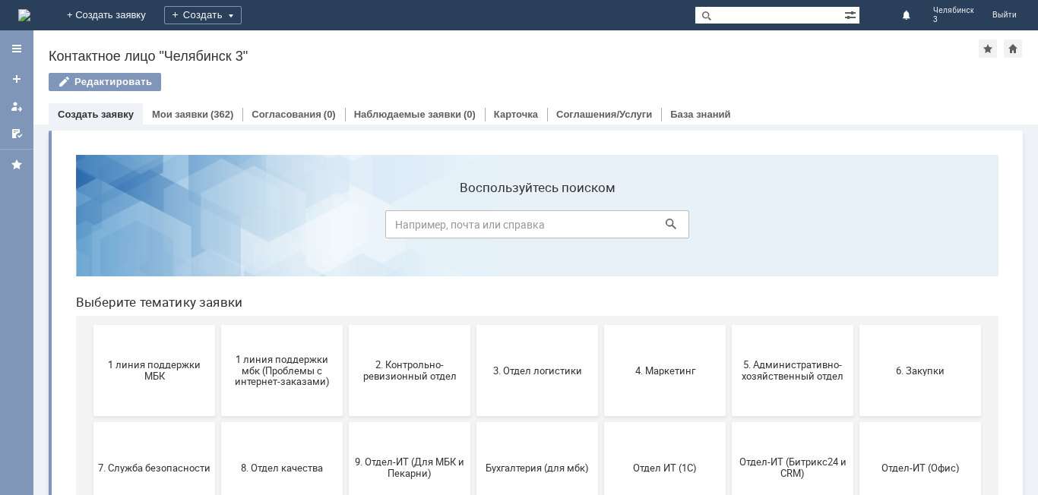
click at [97, 110] on link "Создать заявку" at bounding box center [96, 114] width 76 height 11
click at [103, 121] on div "Создать заявку" at bounding box center [96, 114] width 94 height 22
click at [225, 107] on div "Мои заявки (362)" at bounding box center [193, 114] width 100 height 22
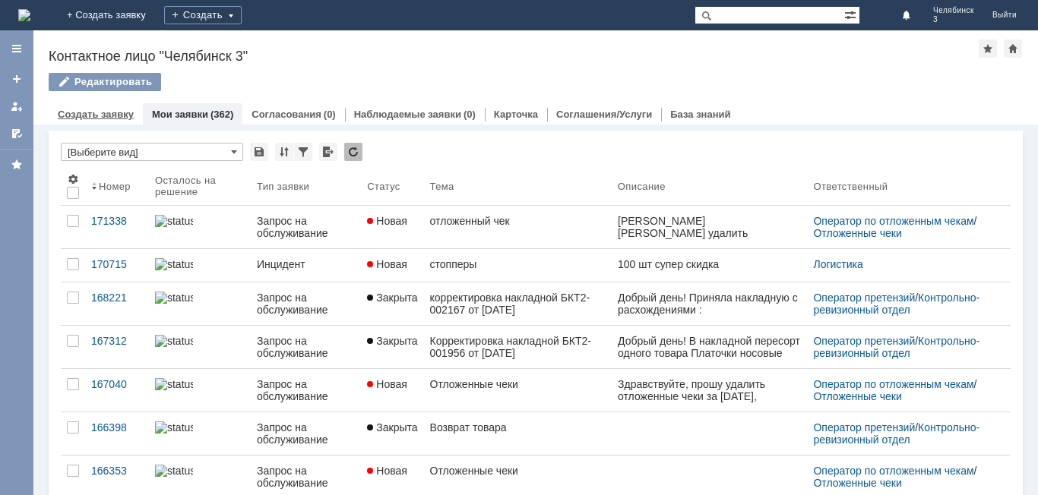
click at [119, 111] on link "Создать заявку" at bounding box center [96, 114] width 76 height 11
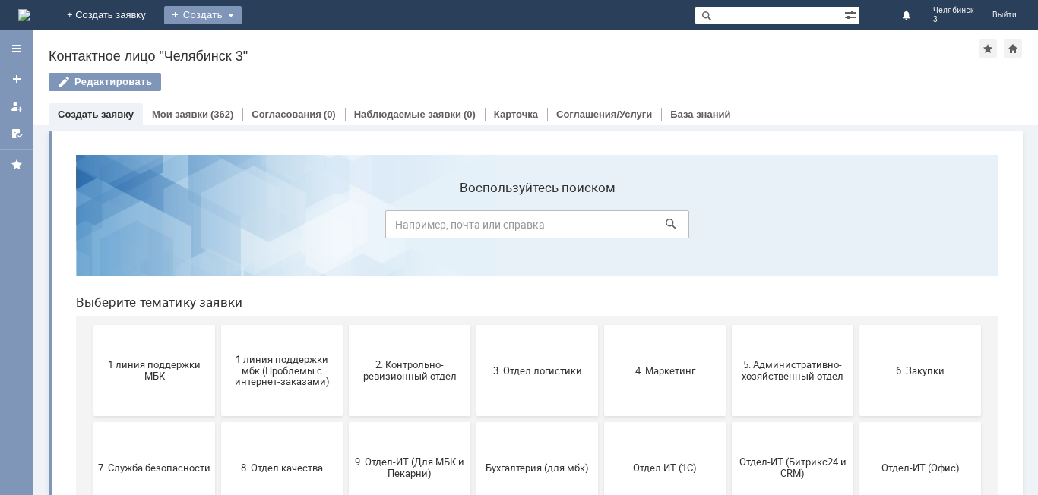
click at [242, 15] on div "Создать" at bounding box center [202, 15] width 77 height 18
click at [283, 40] on link "Заявка" at bounding box center [224, 45] width 115 height 18
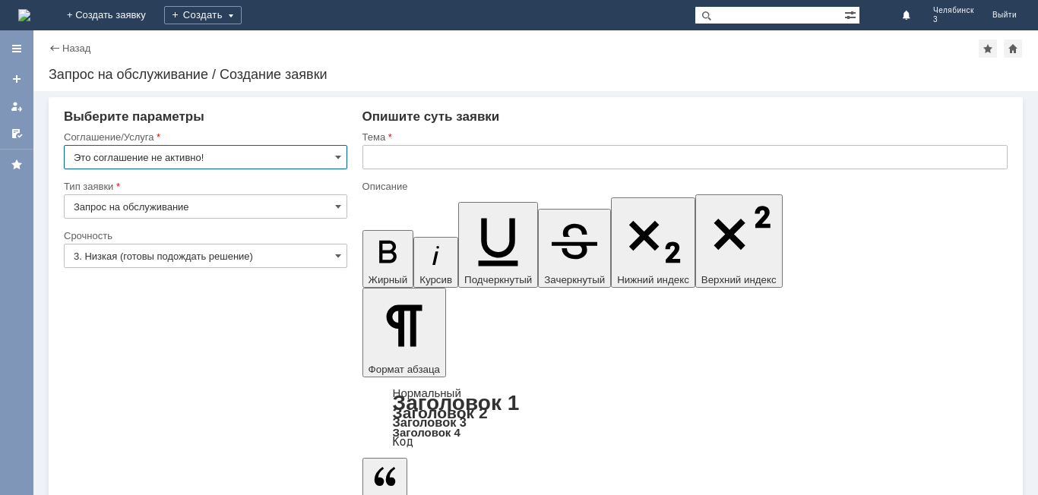
click at [333, 154] on input "Это соглашение не активно!" at bounding box center [205, 157] width 283 height 24
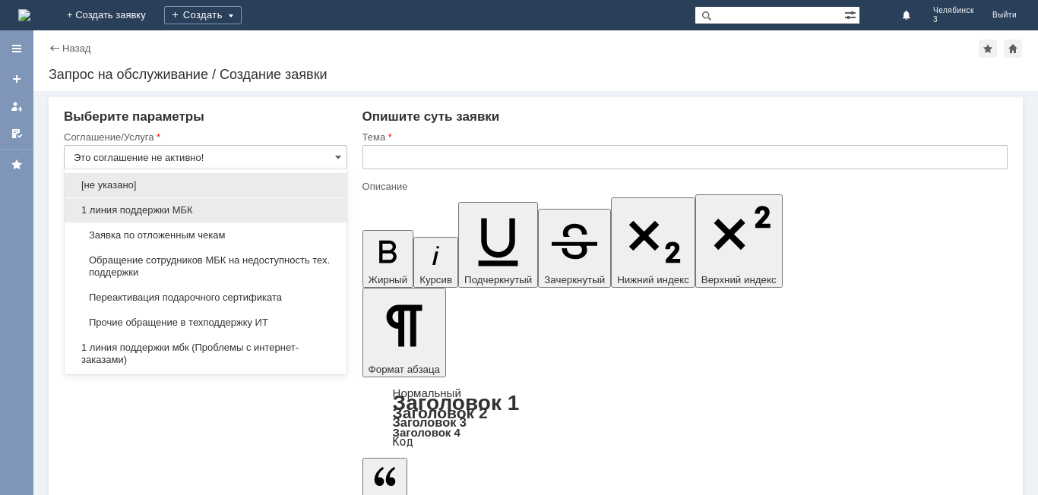
click at [281, 204] on span "1 линия поддержки МБК" at bounding box center [206, 210] width 264 height 12
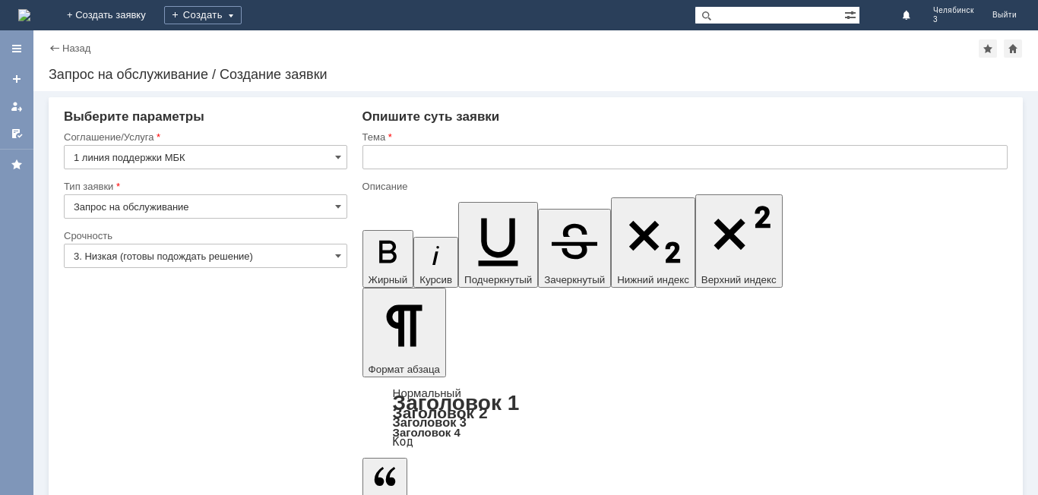
type input "1 линия поддержки МБК"
click at [302, 201] on input "Запрос на обслуживание" at bounding box center [205, 206] width 283 height 24
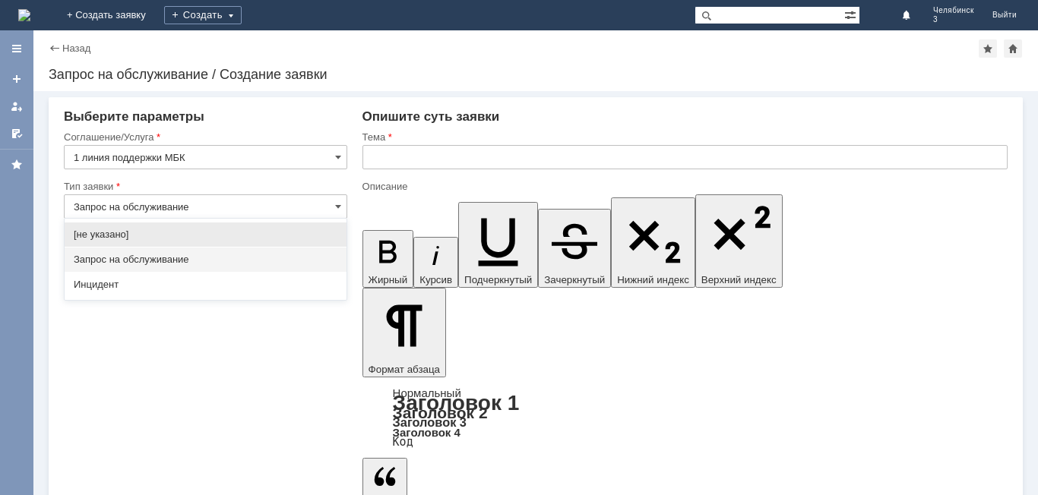
click at [271, 265] on span "Запрос на обслуживание" at bounding box center [206, 260] width 264 height 12
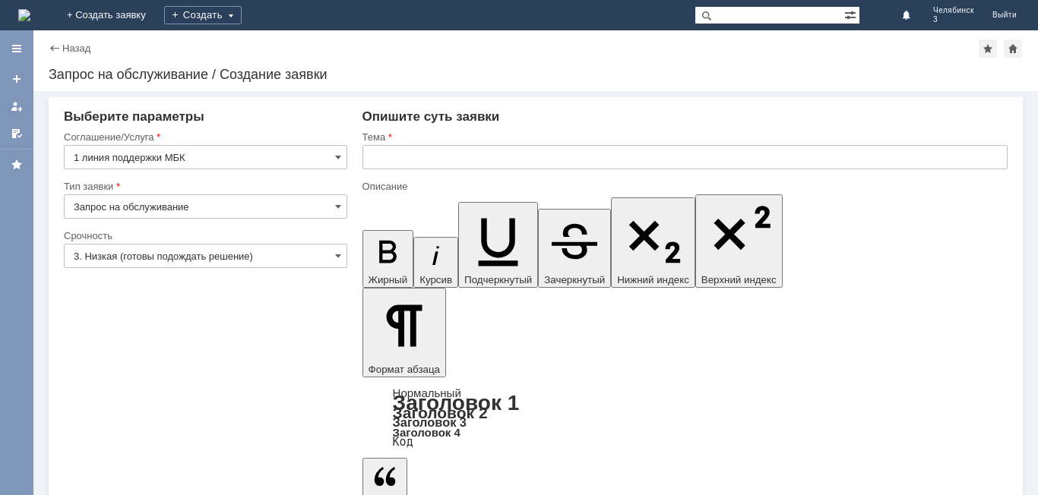
type input "Запрос на обслуживание"
click at [286, 165] on input "1 линия поддержки МБК" at bounding box center [205, 157] width 283 height 24
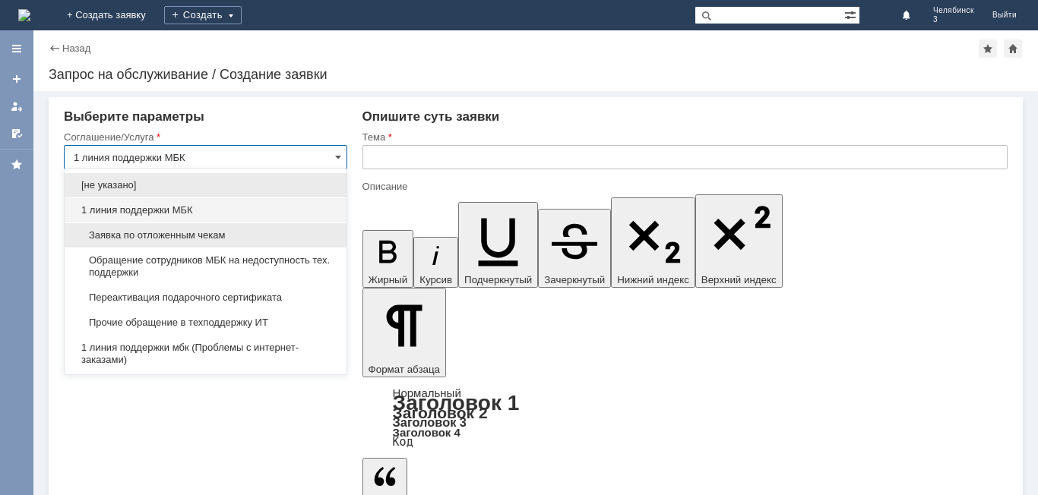
click at [251, 237] on span "Заявка по отложенным чекам" at bounding box center [206, 235] width 264 height 12
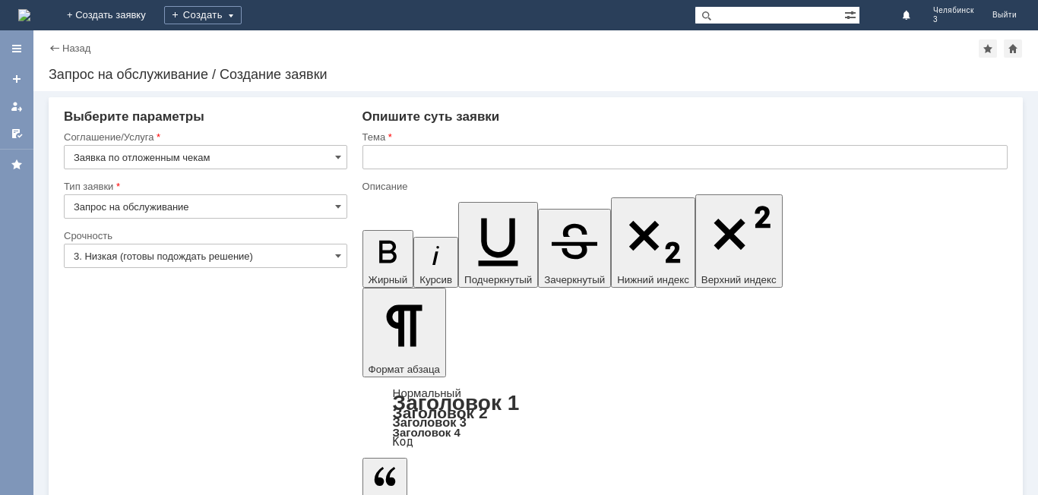
type input "Заявка по отложенным чекам"
click at [458, 154] on input "text" at bounding box center [684, 157] width 645 height 24
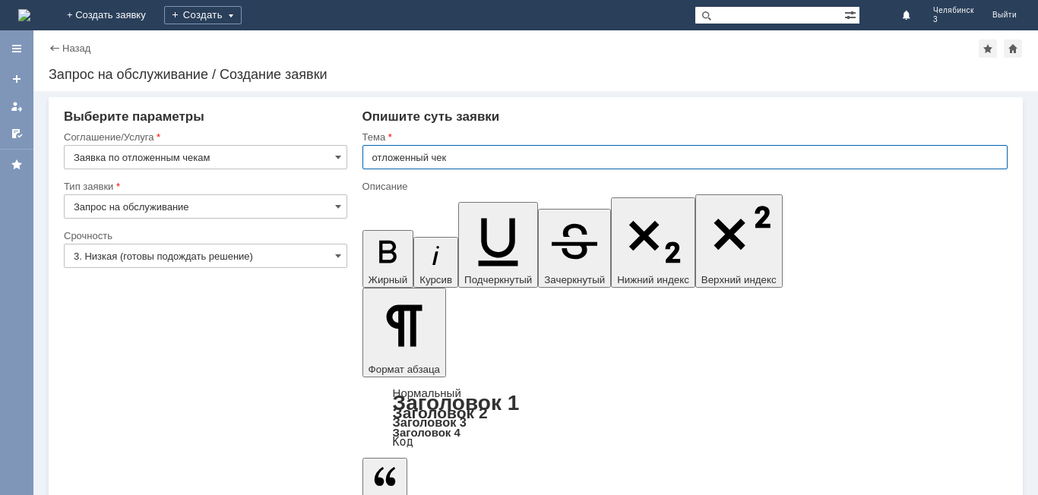
type input "отложенный чек"
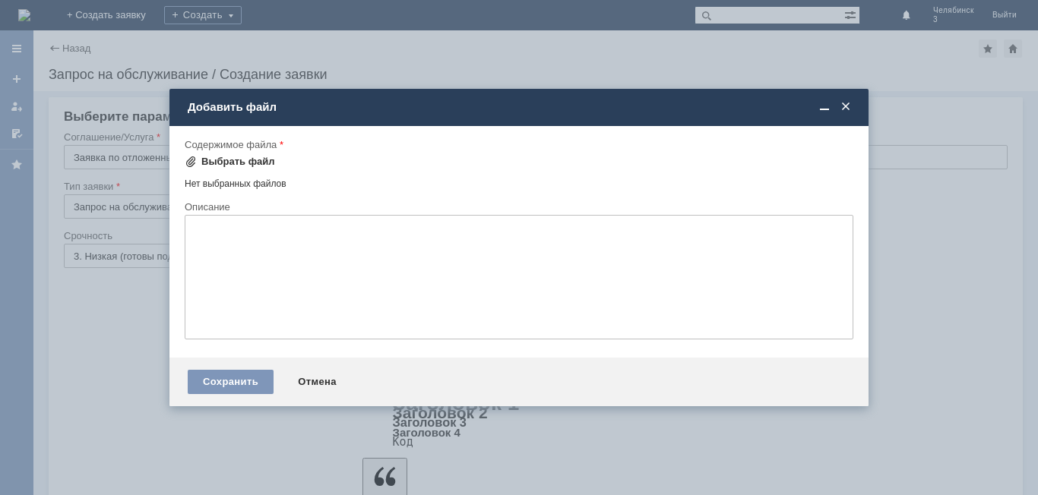
click at [246, 155] on div "Выбрать файл" at bounding box center [230, 162] width 90 height 18
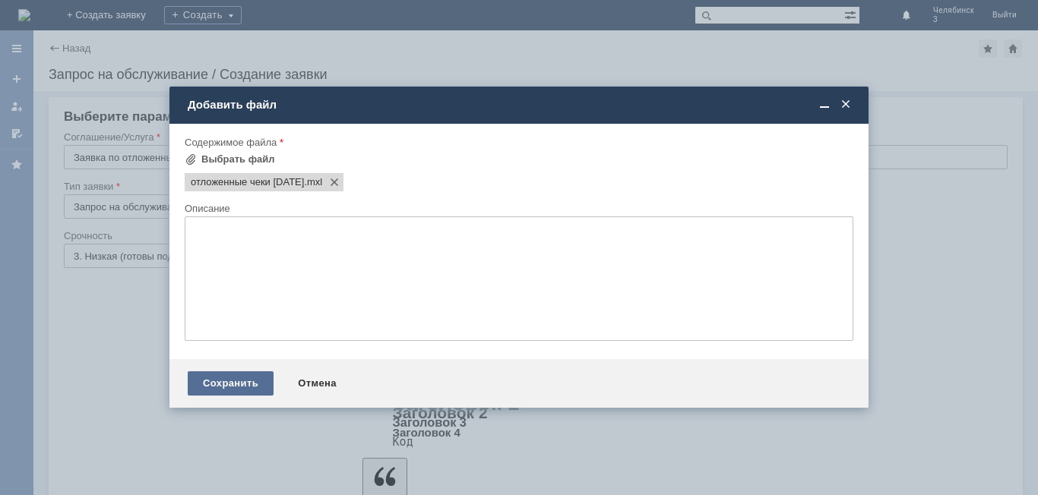
click at [215, 380] on div "Сохранить" at bounding box center [231, 383] width 86 height 24
